Goal: Task Accomplishment & Management: Use online tool/utility

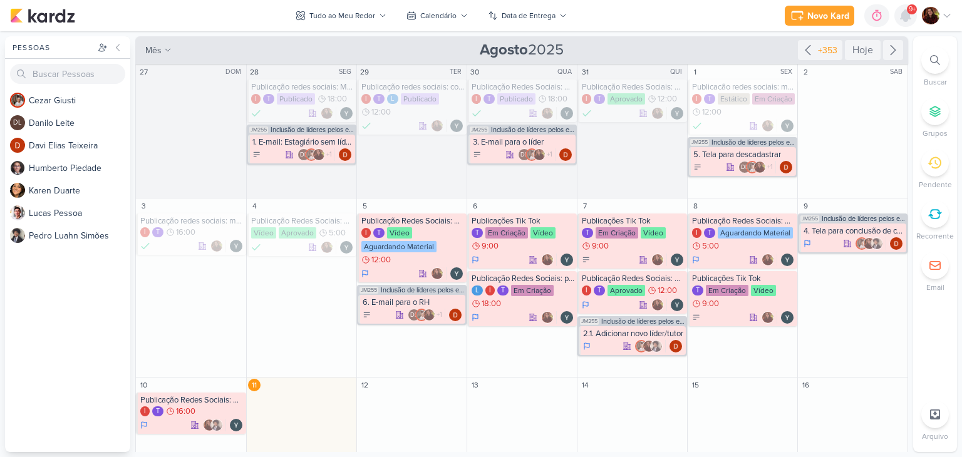
click at [898, 20] on icon at bounding box center [905, 15] width 15 height 15
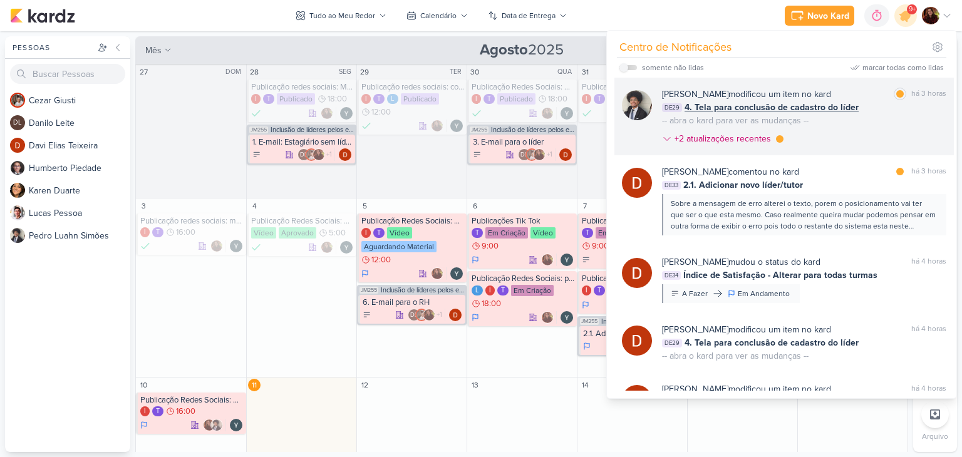
click at [873, 136] on div "[PERSON_NAME] modificou um item no kard marcar como lida há 3 horas DE29 4. Tel…" at bounding box center [804, 119] width 284 height 63
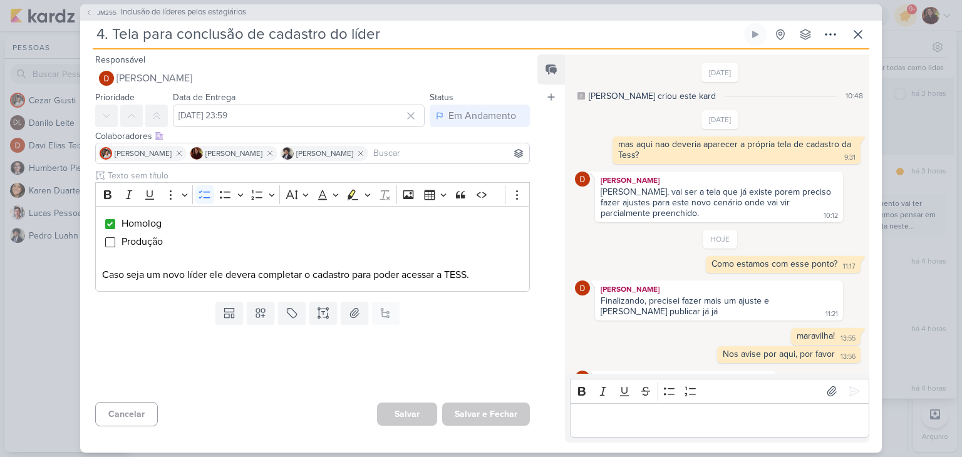
scroll to position [198, 0]
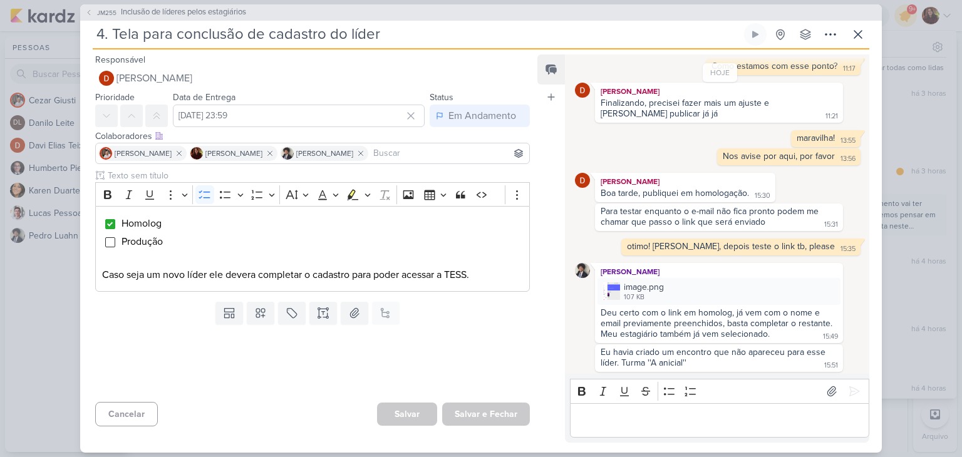
click at [657, 309] on div "Deu certo com o link em homolog, já vem com o nome e email previamente preenchi…" at bounding box center [717, 323] width 234 height 32
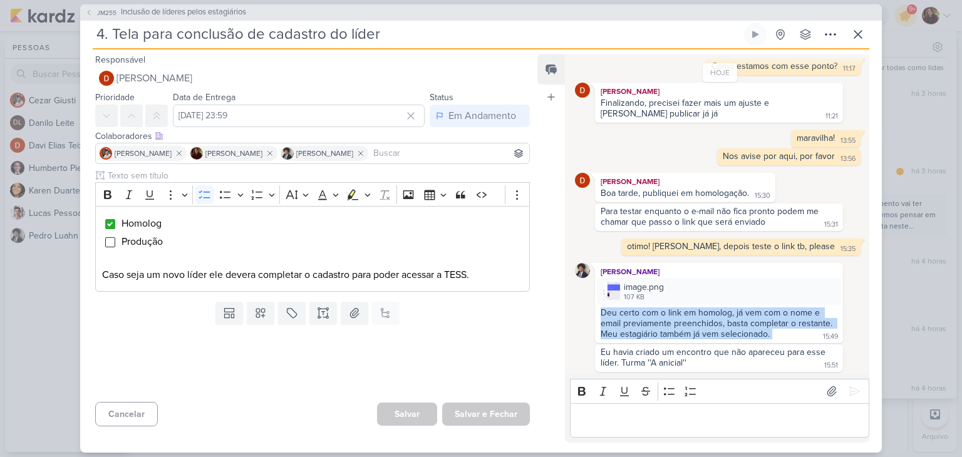
click at [657, 309] on div "Deu certo com o link em homolog, já vem com o nome e email previamente preenchi…" at bounding box center [717, 323] width 234 height 32
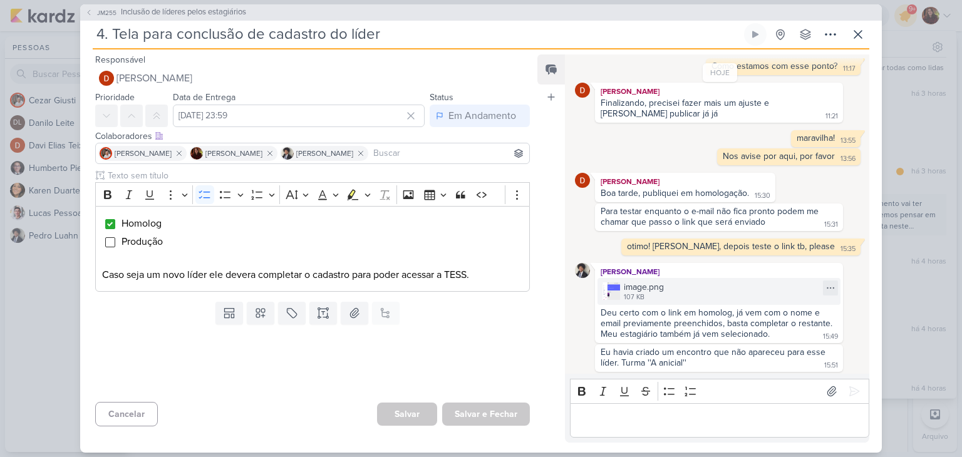
click at [645, 292] on div "107 KB" at bounding box center [644, 297] width 40 height 10
click at [150, 11] on span "Inclusão de líderes pelos estagiários" at bounding box center [183, 12] width 125 height 13
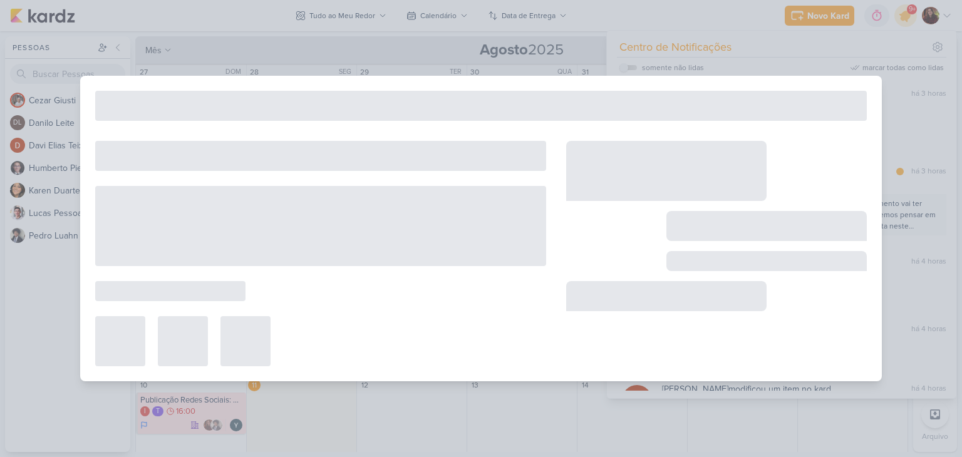
type input "Inclusão de líderes pelos estagiários"
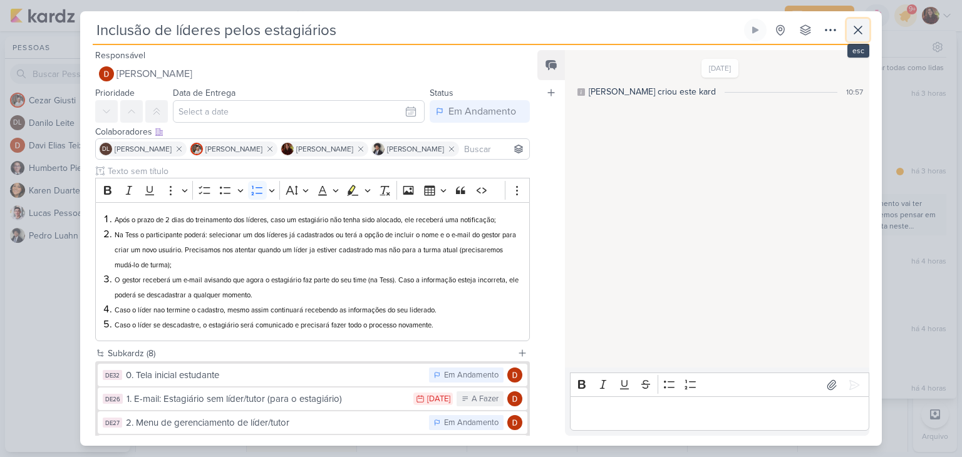
click at [860, 31] on icon at bounding box center [857, 30] width 15 height 15
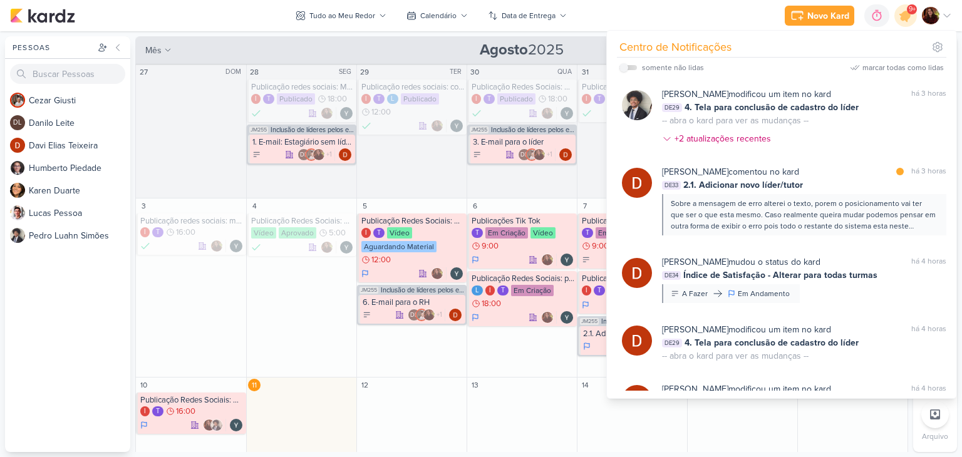
click at [609, 11] on div "Novo Kard Ctrl + k 0h0m Sessão desligada... Hoje 0h0m Semana 0h0m Mês 0h0m" at bounding box center [481, 15] width 942 height 31
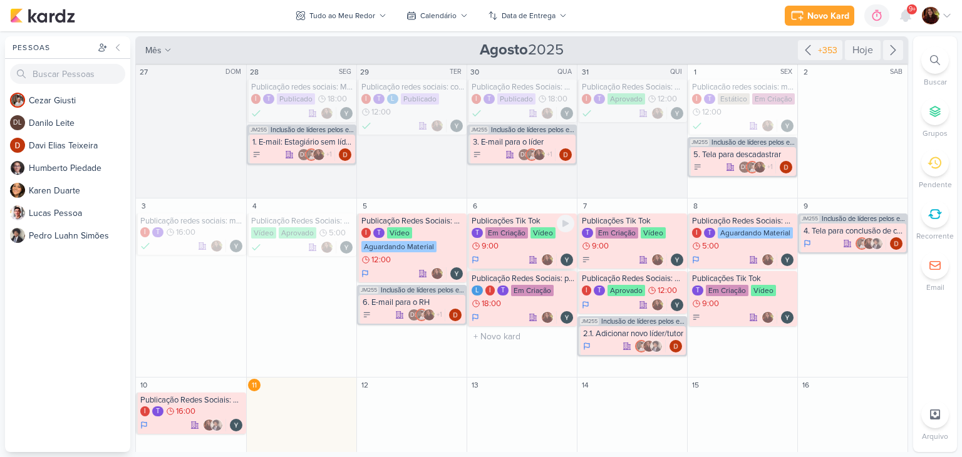
click at [523, 244] on div "T Em Criação Vídeo 9:00" at bounding box center [522, 239] width 103 height 25
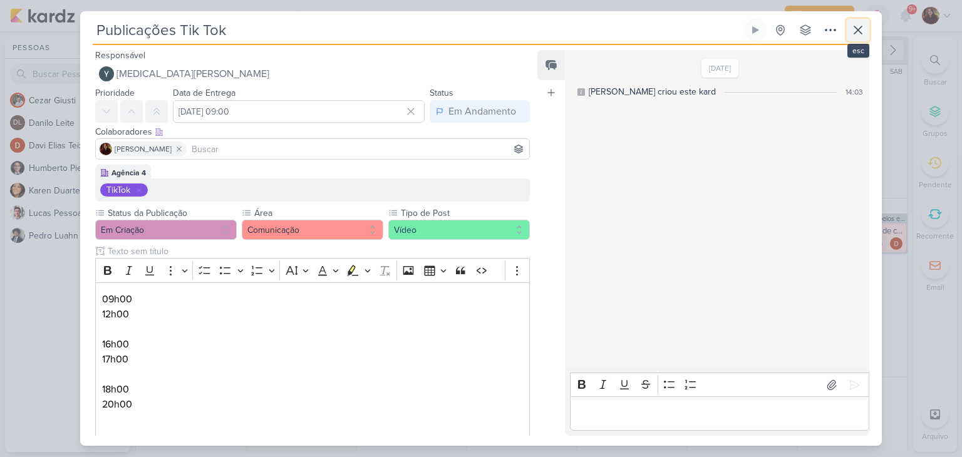
click at [851, 33] on icon at bounding box center [857, 30] width 15 height 15
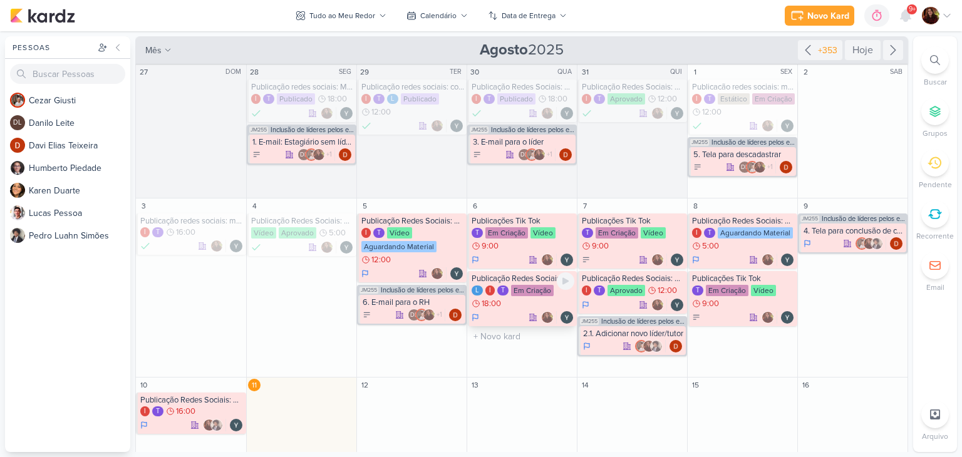
click at [533, 291] on div "Em Criação" at bounding box center [532, 290] width 43 height 11
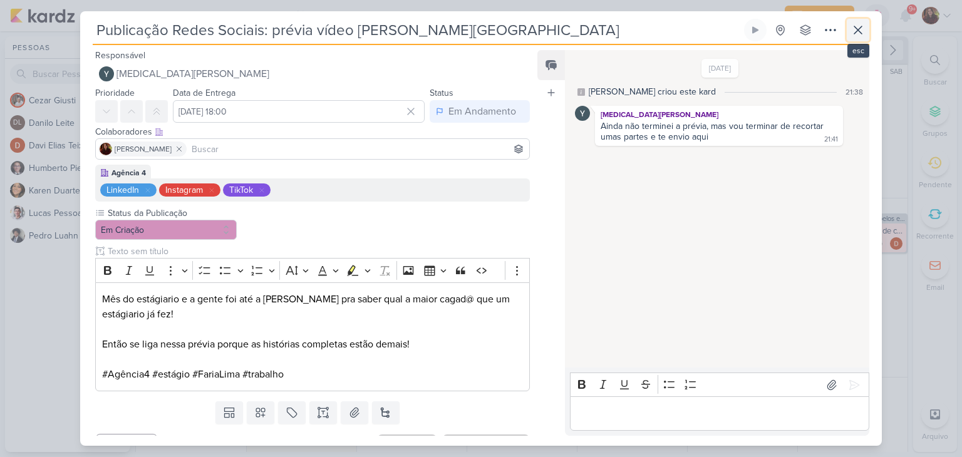
click at [865, 24] on icon at bounding box center [857, 30] width 15 height 15
